Goal: Task Accomplishment & Management: Complete application form

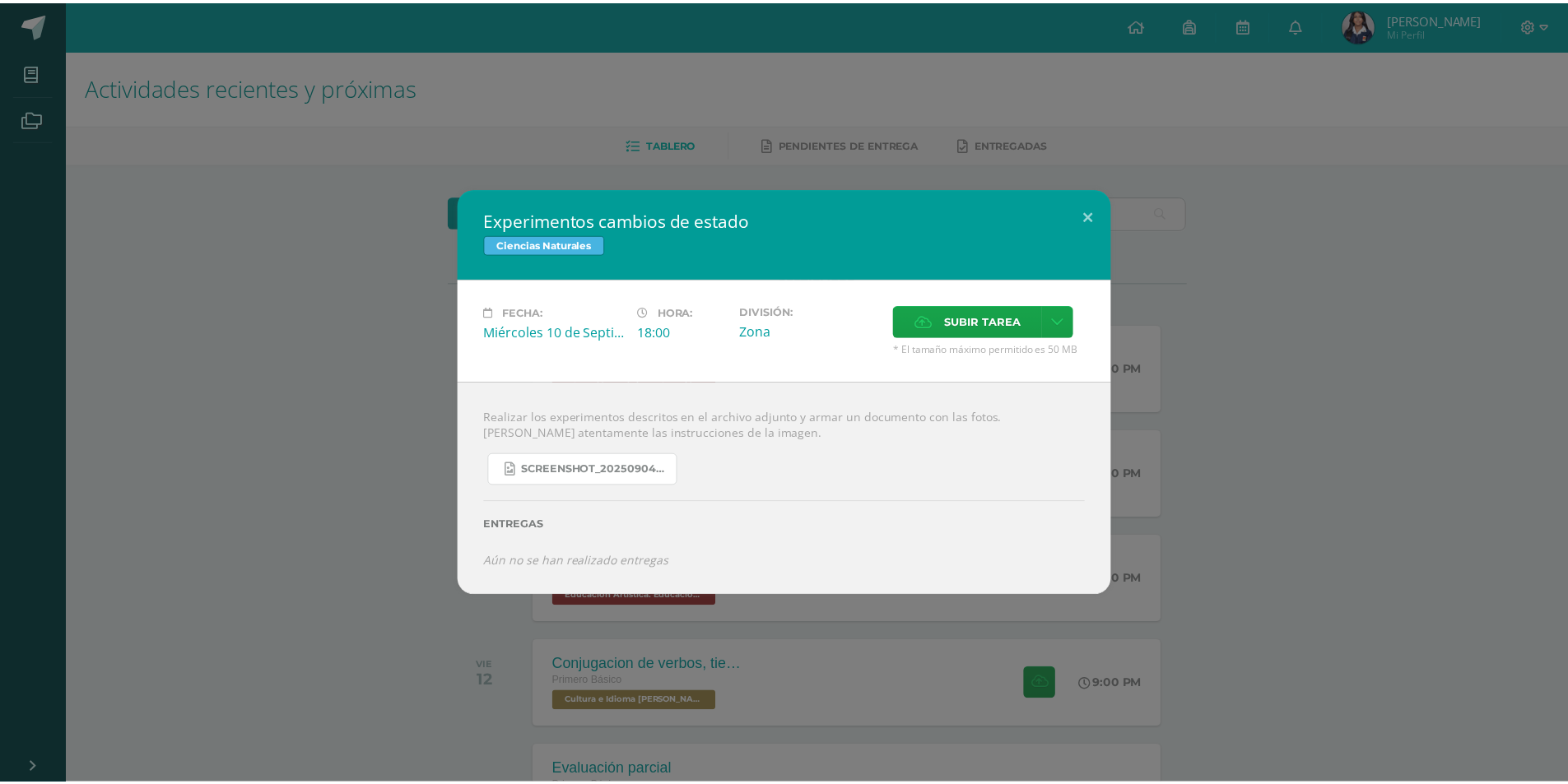
scroll to position [165, 0]
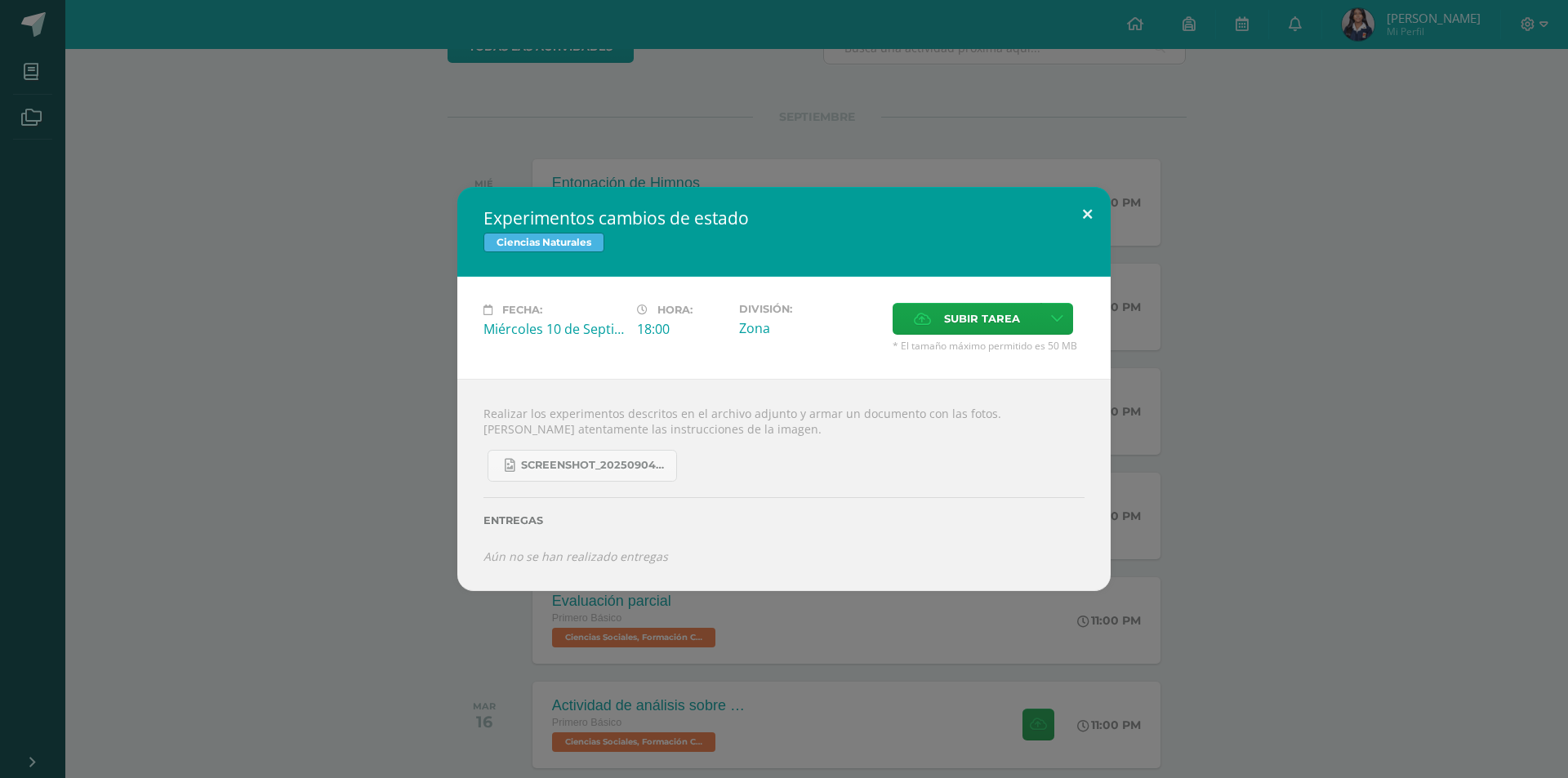
click at [1080, 216] on button at bounding box center [1087, 215] width 46 height 56
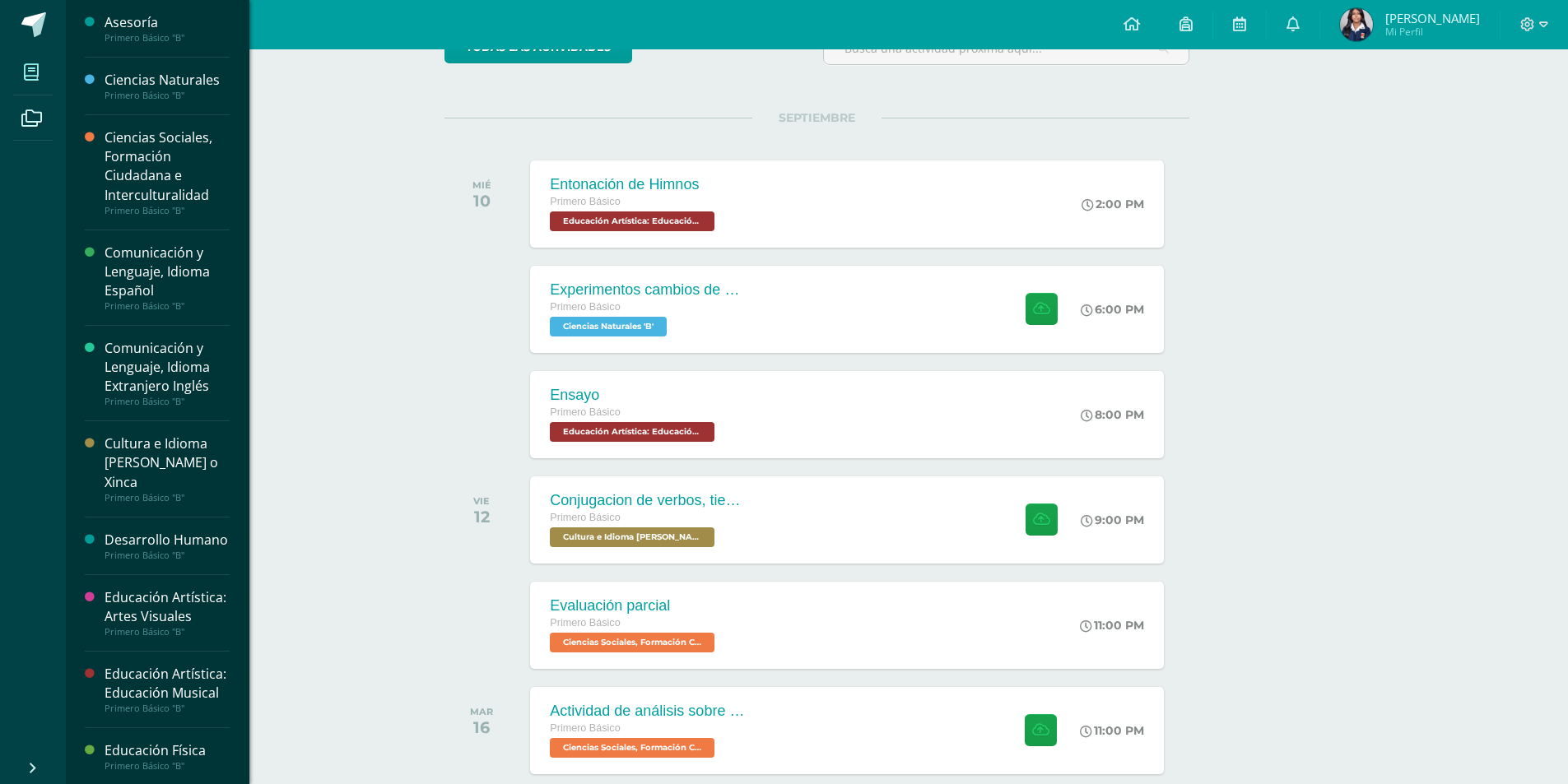
click at [14, 63] on span at bounding box center [32, 72] width 37 height 37
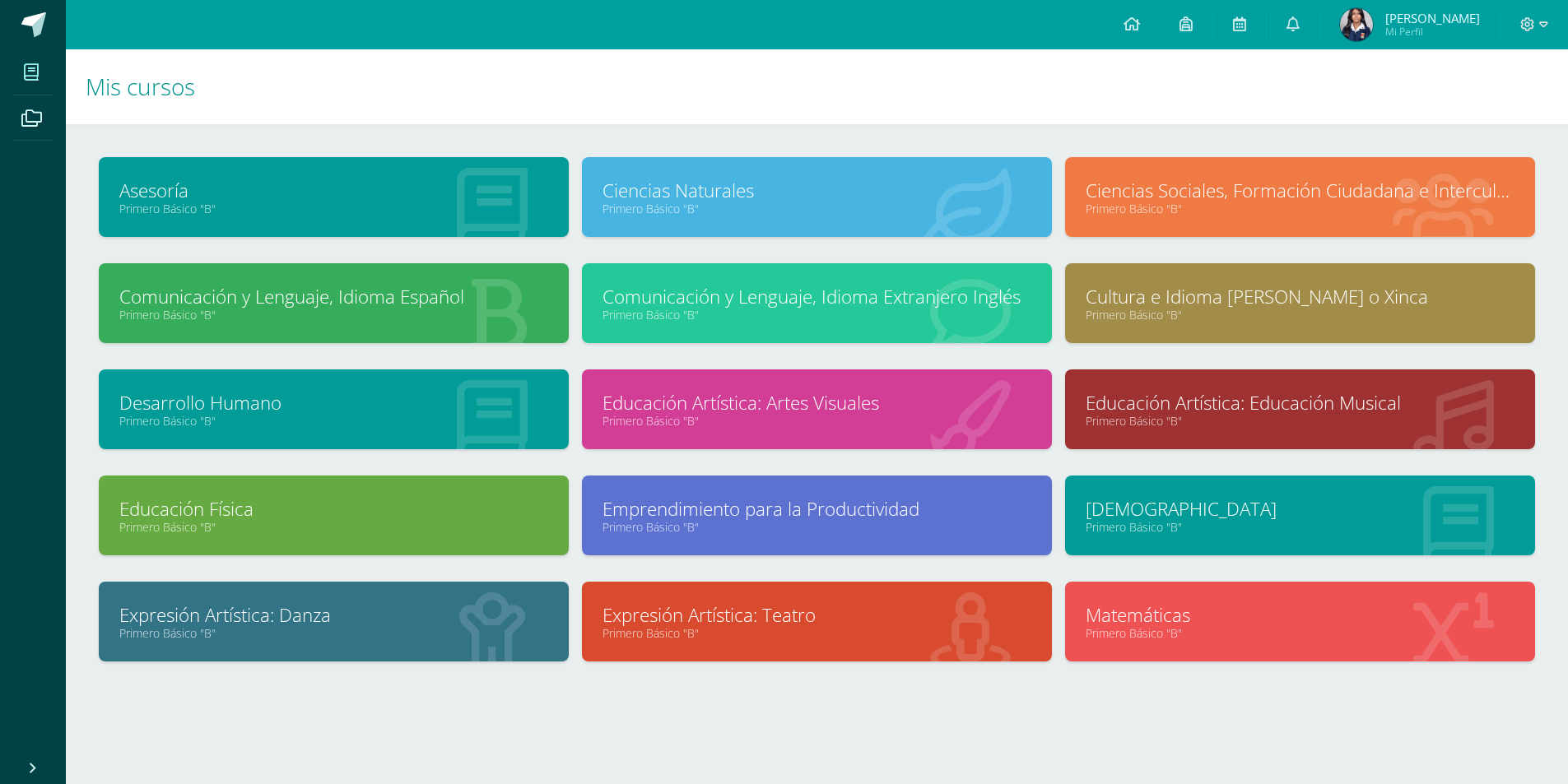
click at [729, 208] on link "Primero Básico "B"" at bounding box center [816, 209] width 428 height 15
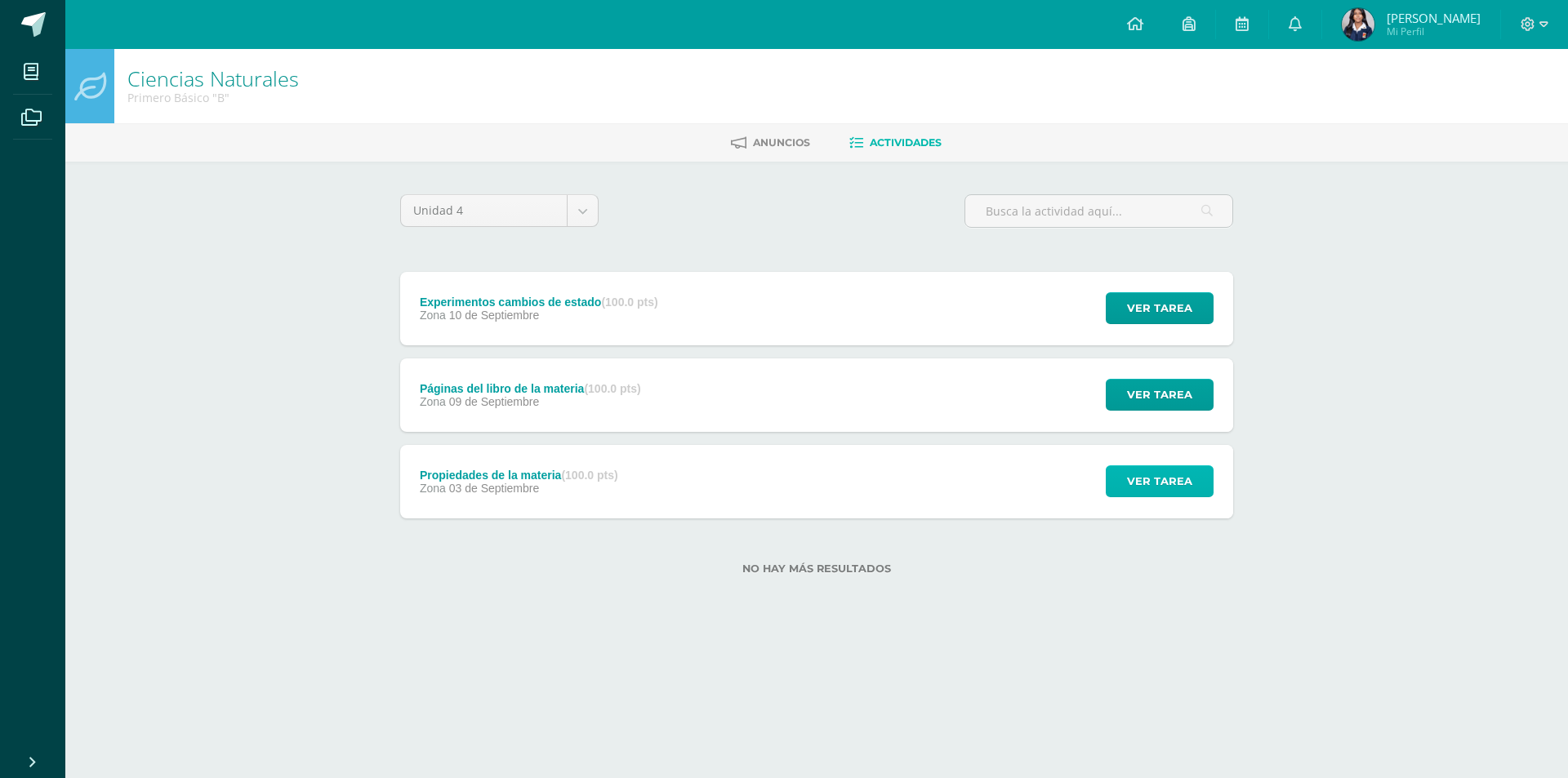
click at [1147, 488] on span "Ver tarea" at bounding box center [1160, 482] width 66 height 30
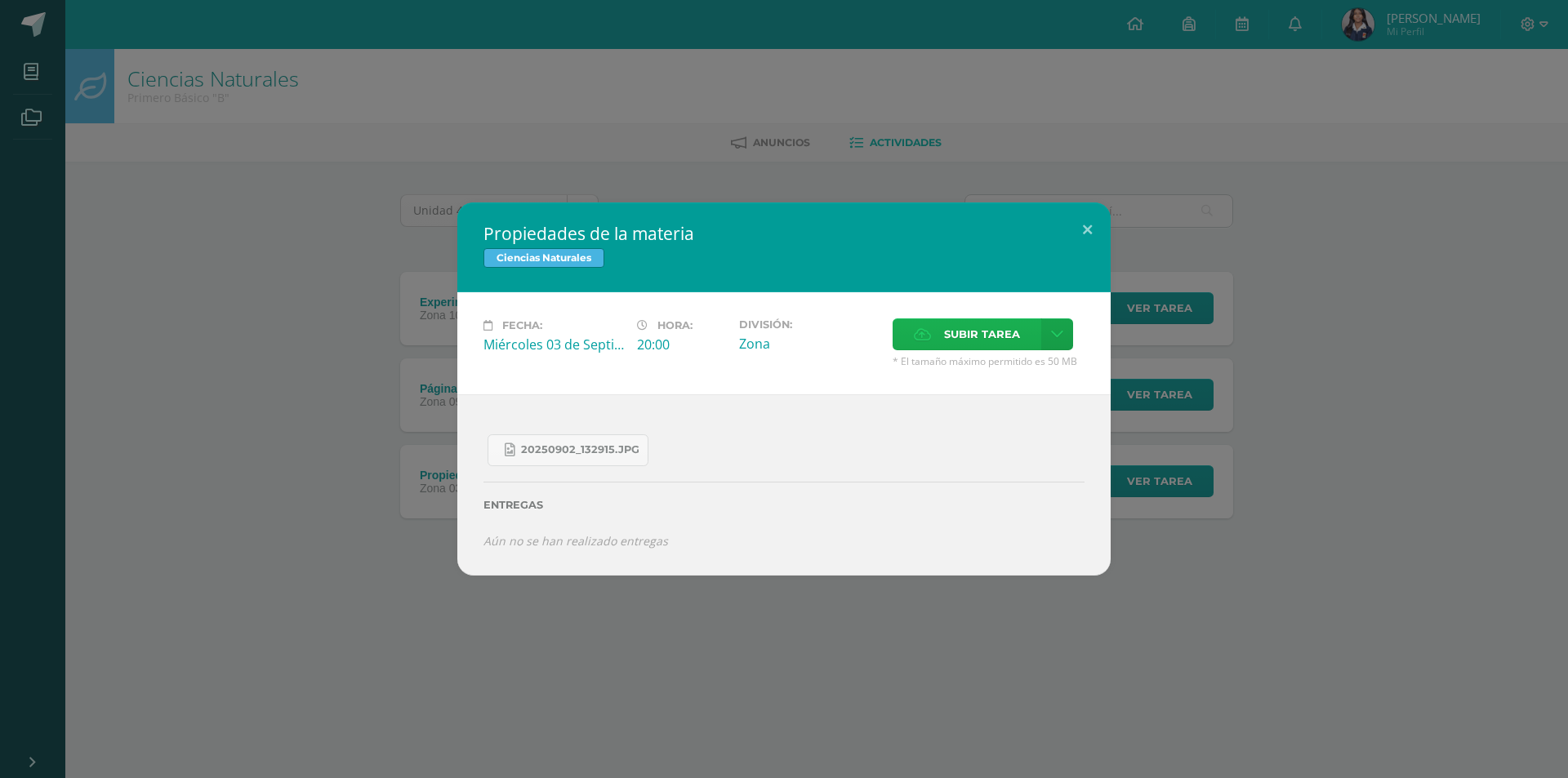
click at [967, 333] on span "Subir tarea" at bounding box center [982, 334] width 76 height 30
click at [0, 0] on input "Subir tarea" at bounding box center [0, 0] width 0 height 0
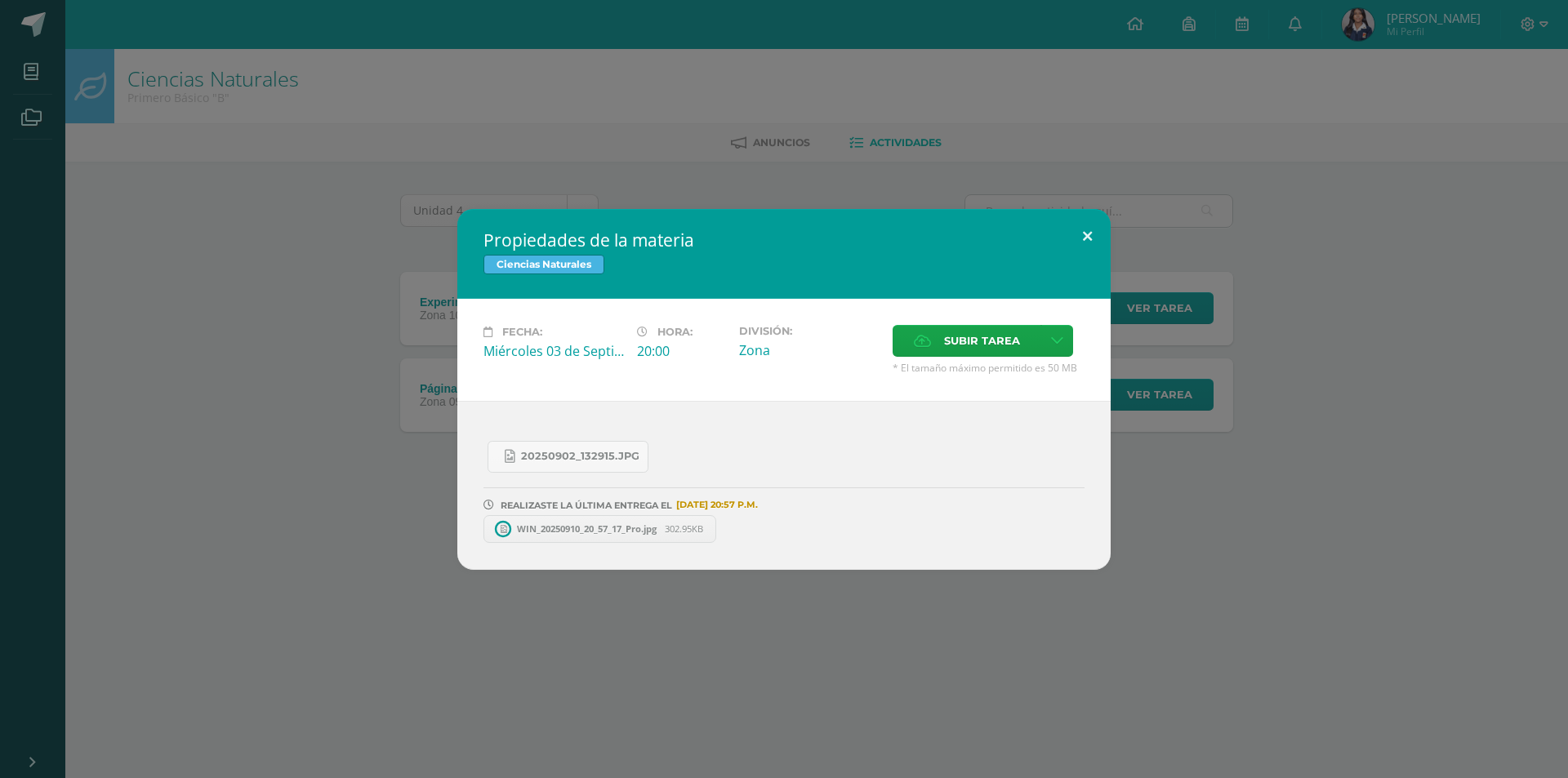
click at [1087, 234] on button at bounding box center [1087, 237] width 46 height 56
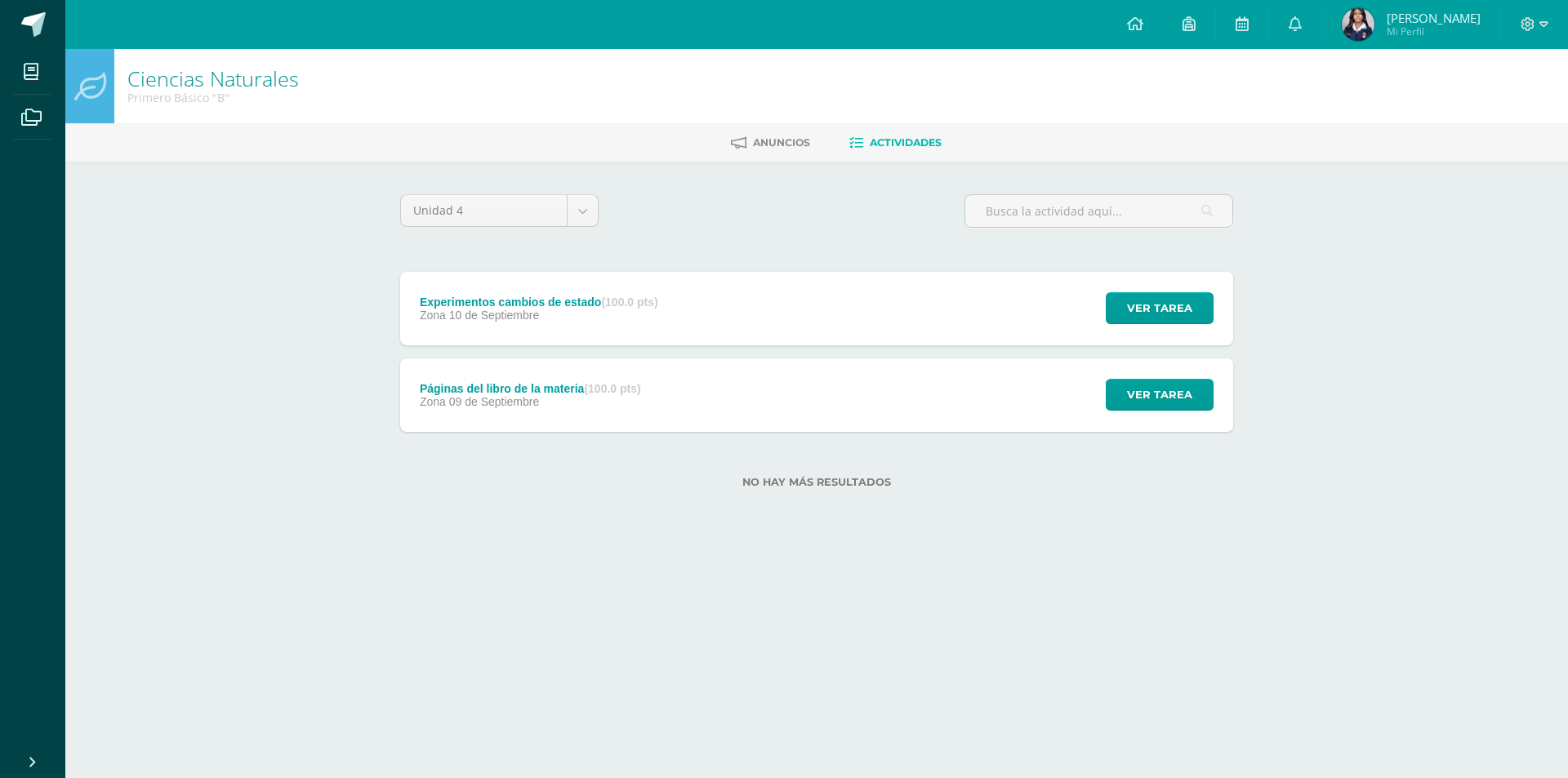
click at [634, 380] on div "Páginas del libro de la materia (100.0 pts) Zona [DATE]" at bounding box center [530, 395] width 260 height 73
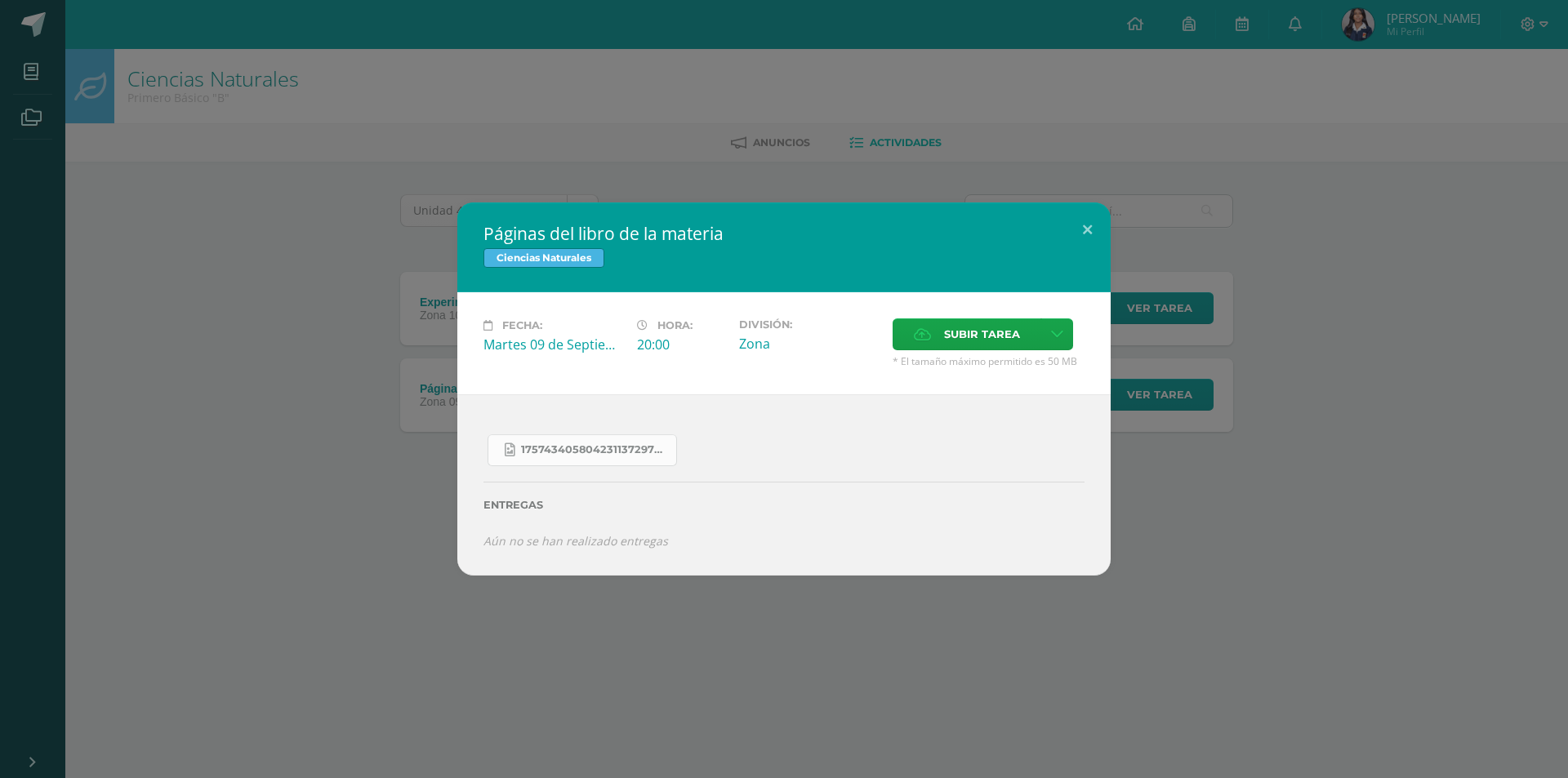
click at [627, 450] on span "17574340580423113729755887061151.jpg" at bounding box center [595, 450] width 147 height 13
click at [973, 328] on span "Subir tarea" at bounding box center [982, 334] width 76 height 30
click at [0, 0] on input "Subir tarea" at bounding box center [0, 0] width 0 height 0
